Goal: Information Seeking & Learning: Find specific fact

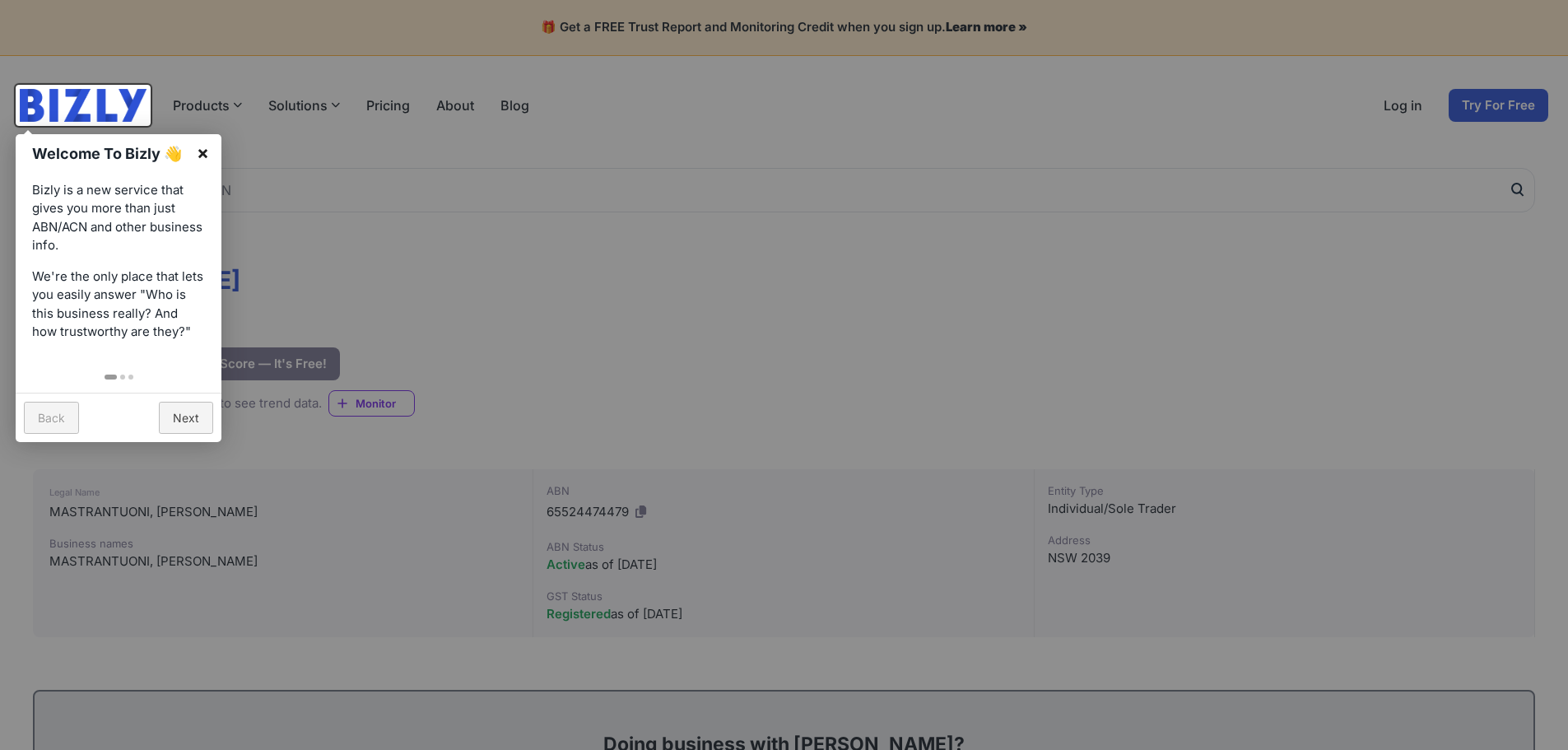
click at [206, 148] on link "×" at bounding box center [203, 153] width 37 height 37
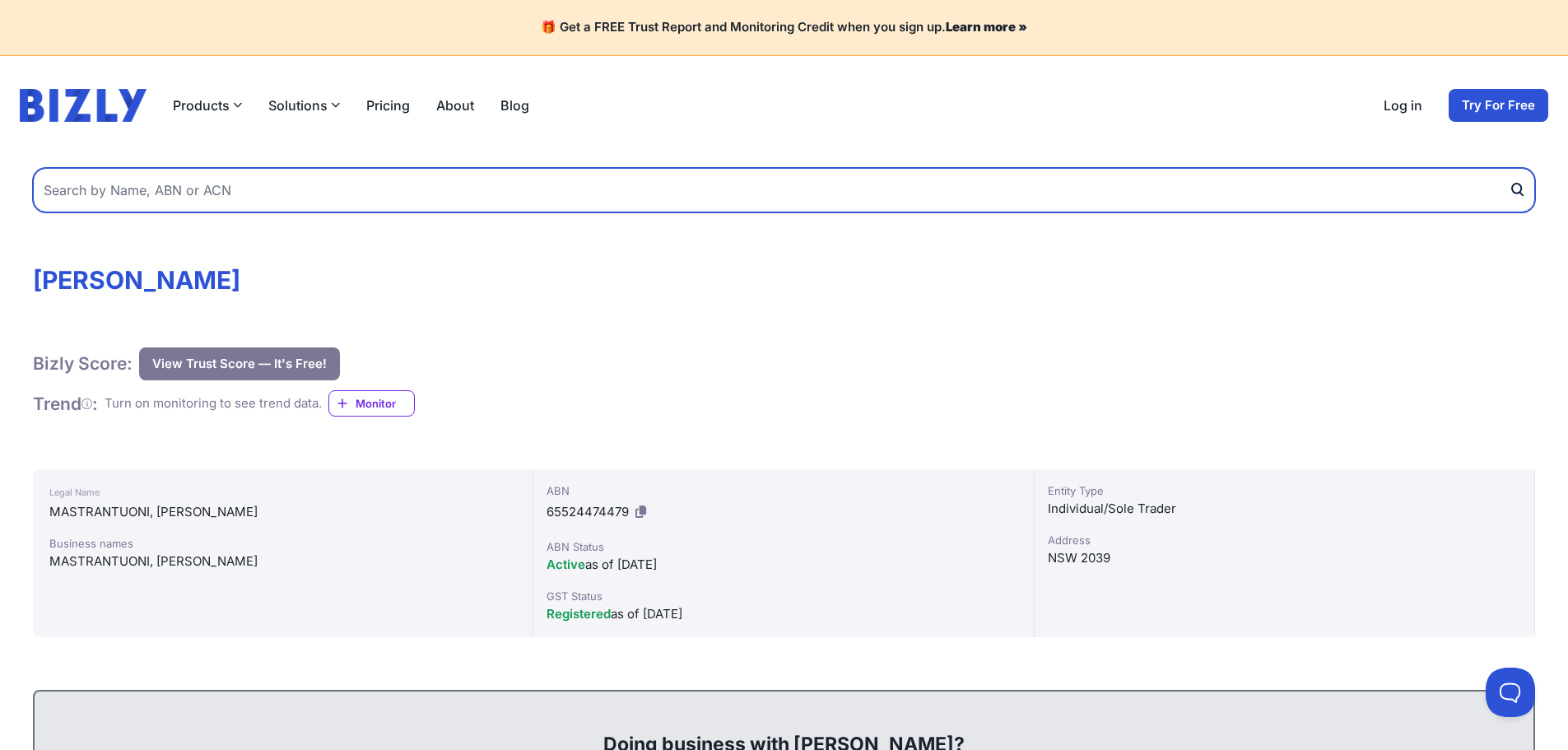
click at [248, 187] on input "text" at bounding box center [784, 190] width 1502 height 45
type input "MPV & Associates Pty Ltd"
click at [1509, 168] on button "submit" at bounding box center [1522, 190] width 26 height 45
click at [249, 189] on input "MPV & Associates Pty Ltd" at bounding box center [784, 190] width 1502 height 45
click at [1509, 168] on button "submit" at bounding box center [1522, 190] width 26 height 45
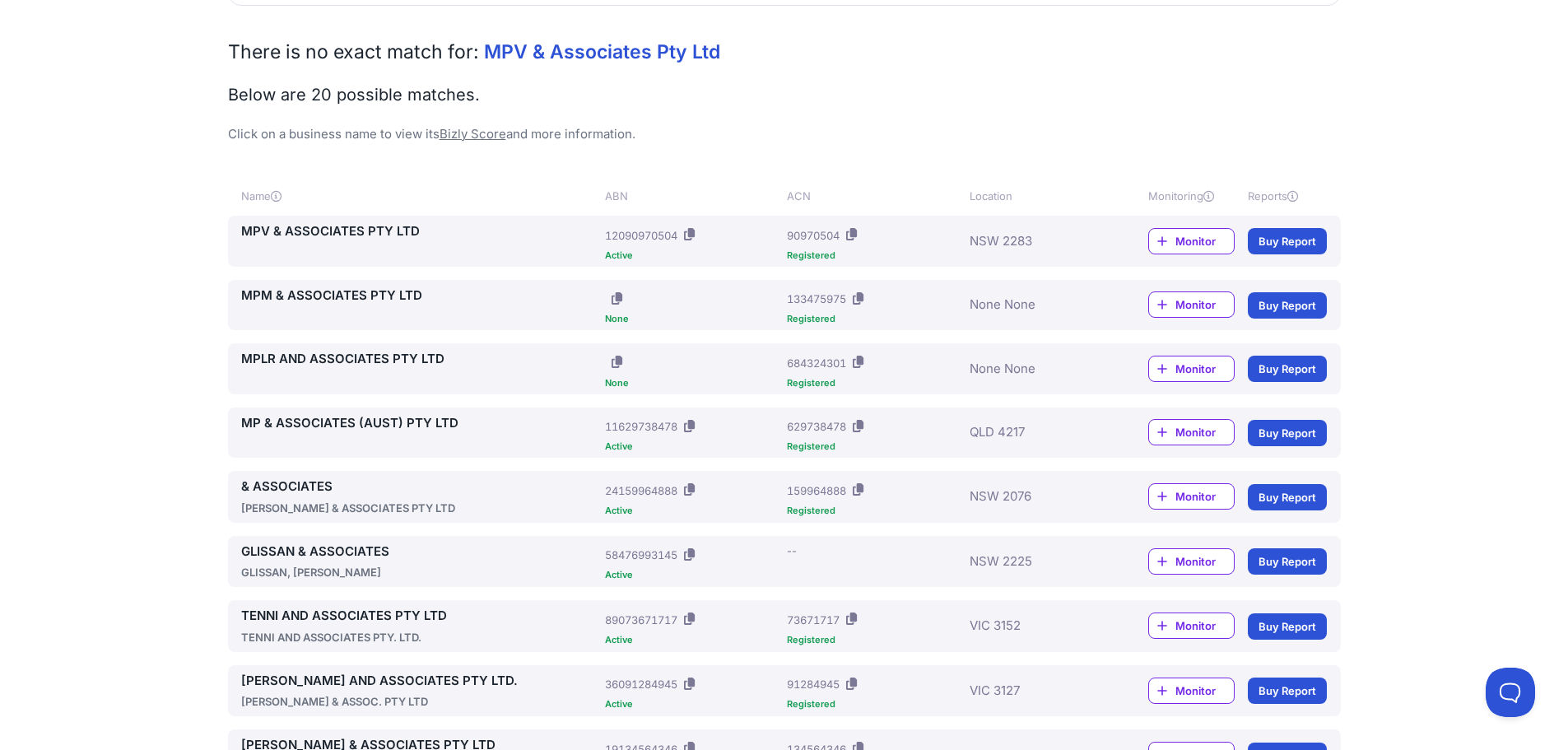
scroll to position [165, 0]
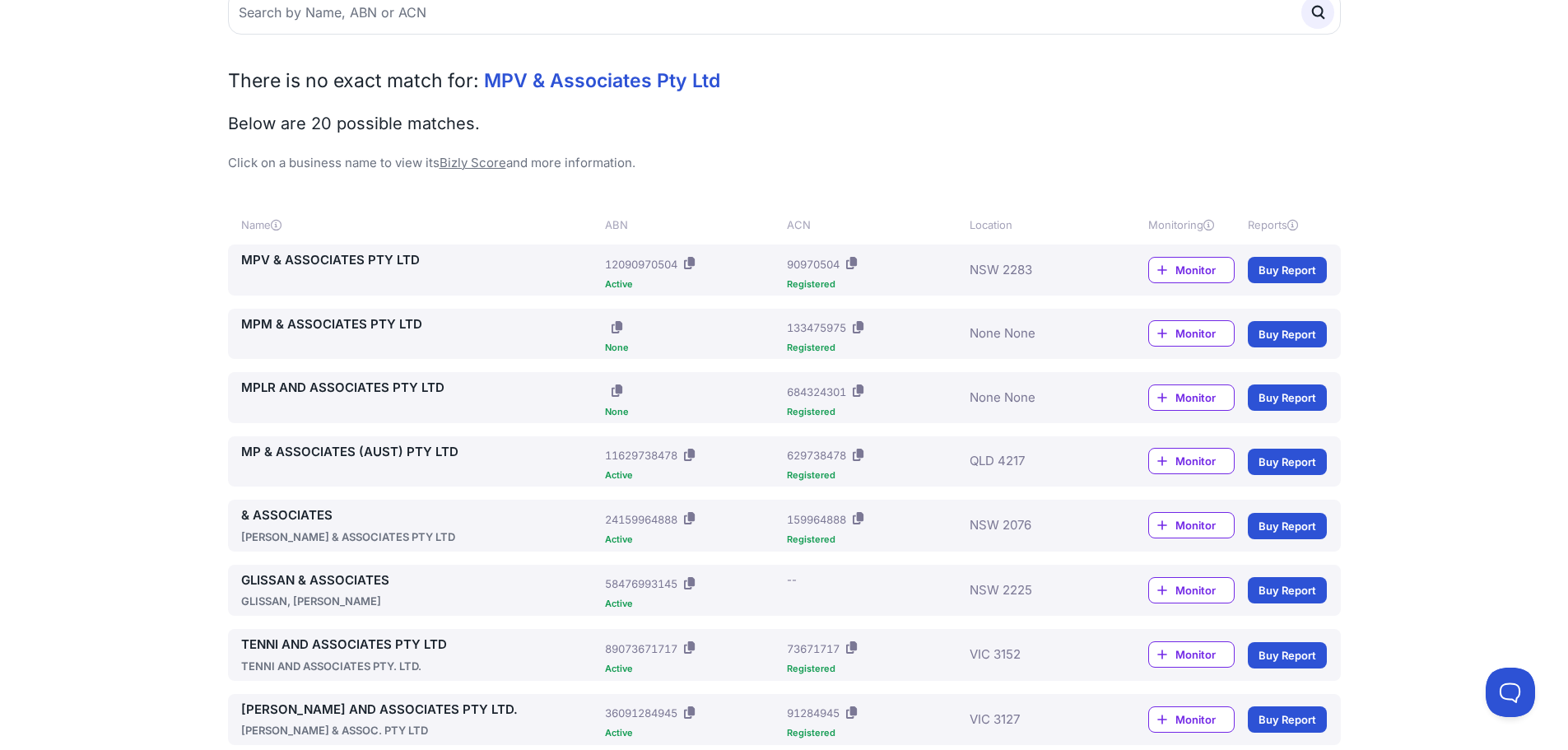
click at [316, 266] on link "MPV & ASSOCIATES PTY LTD" at bounding box center [421, 260] width 358 height 19
